Goal: Information Seeking & Learning: Find specific fact

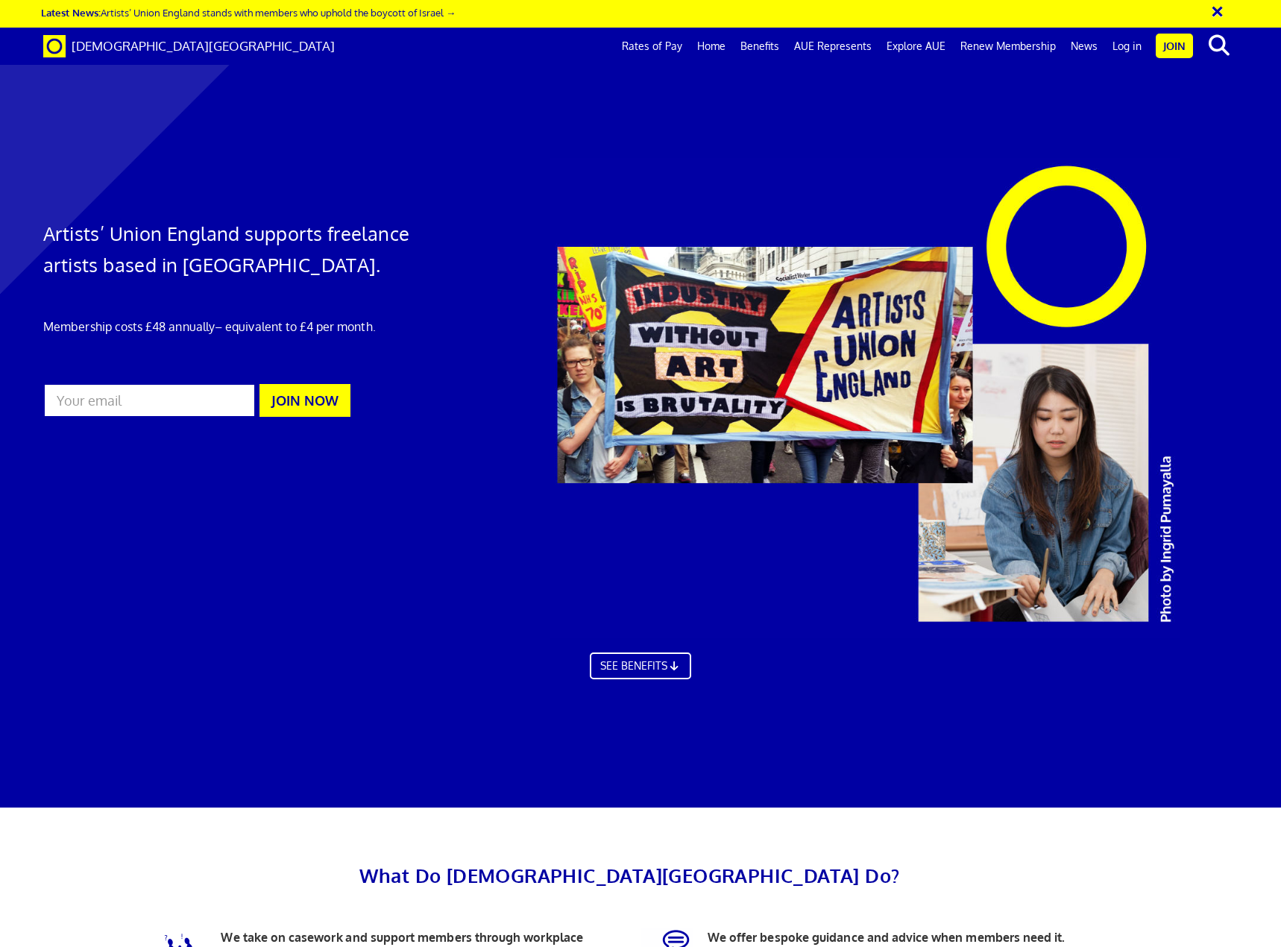
scroll to position [0, 17]
click at [1110, 45] on input "text" at bounding box center [1135, 45] width 124 height 25
click at [1217, 45] on icon "search" at bounding box center [1218, 45] width 26 height 21
click at [1169, 48] on input "fees" at bounding box center [1135, 45] width 124 height 25
click at [1198, 45] on input "fees" at bounding box center [1135, 45] width 124 height 25
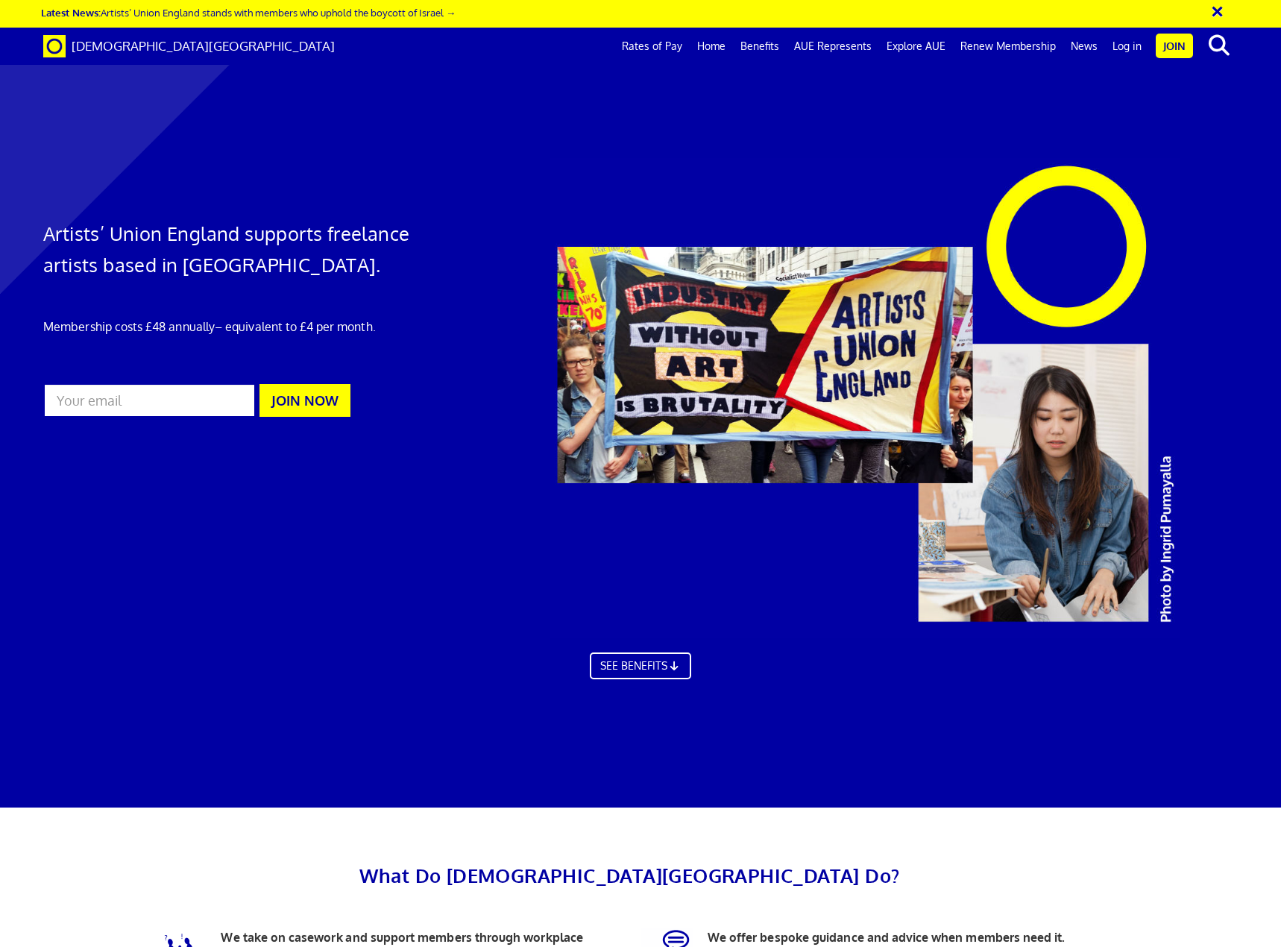
drag, startPoint x: 1185, startPoint y: 45, endPoint x: 936, endPoint y: 25, distance: 249.7
click at [940, 25] on div "× Latest News: Artists’ Union England stands with members who uphold the boycot…" at bounding box center [640, 32] width 1281 height 65
click at [1219, 40] on icon "search" at bounding box center [1218, 45] width 26 height 21
click at [1123, 43] on input "fees" at bounding box center [1135, 45] width 124 height 25
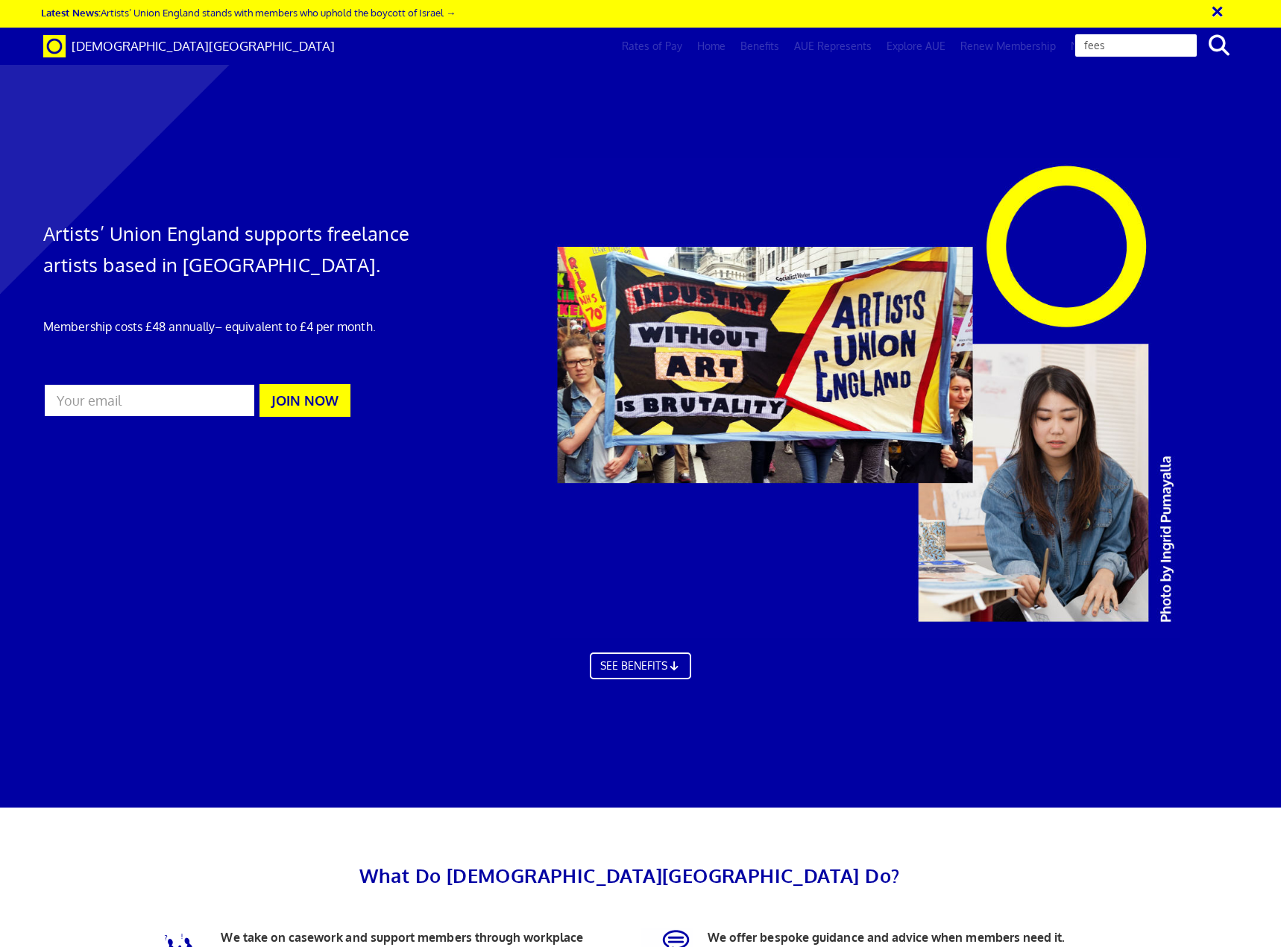
drag, startPoint x: 1114, startPoint y: 46, endPoint x: 1073, endPoint y: 46, distance: 40.3
click at [1073, 46] on input "fees" at bounding box center [1135, 45] width 124 height 25
type input "rates of pay"
click at [1196, 30] on button "search" at bounding box center [1218, 45] width 45 height 31
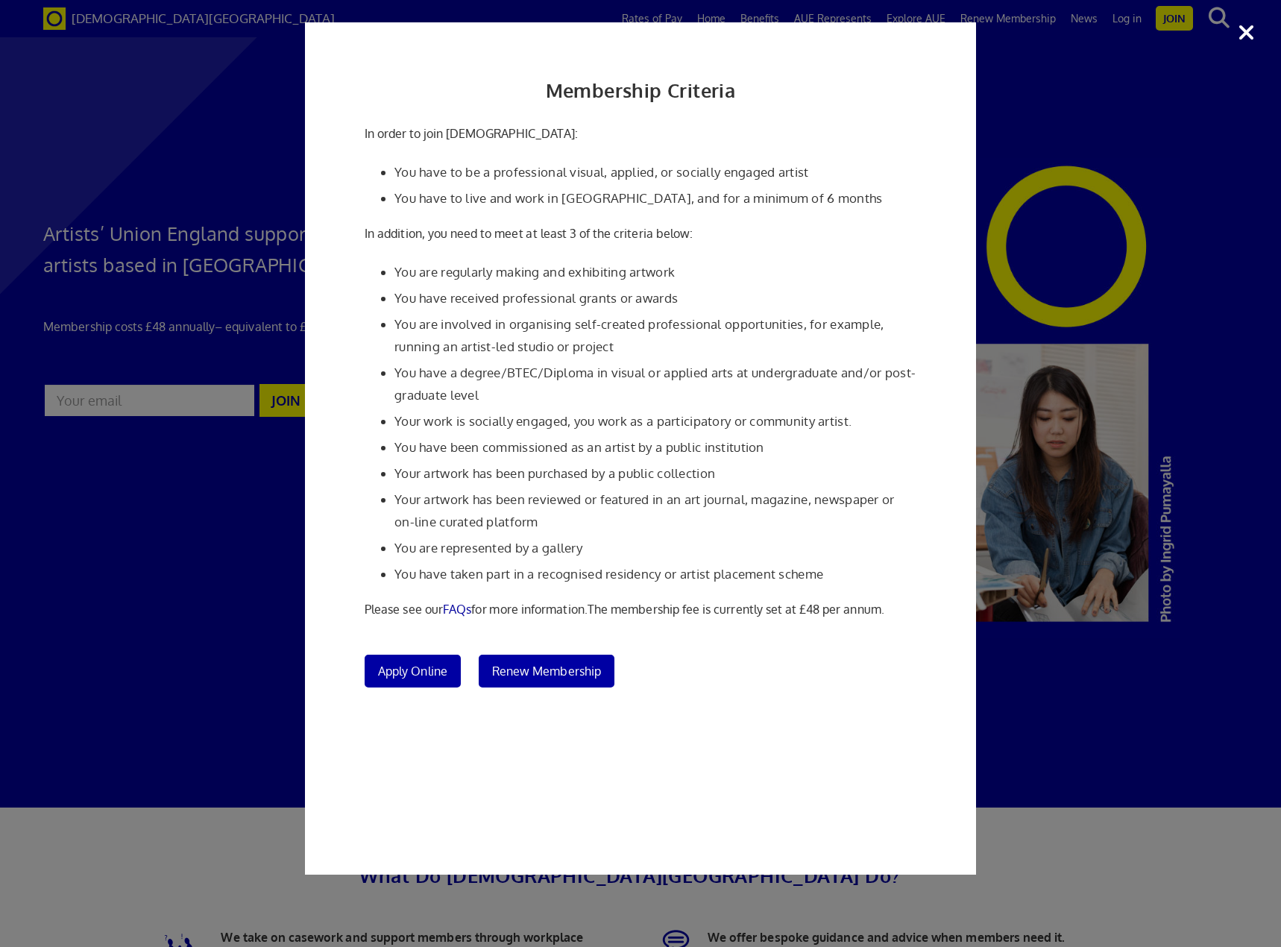
click at [237, 680] on div "Membership Criteria In order to join Artists' Union England: You have to be a p…" at bounding box center [640, 473] width 1281 height 947
